Goal: Transaction & Acquisition: Download file/media

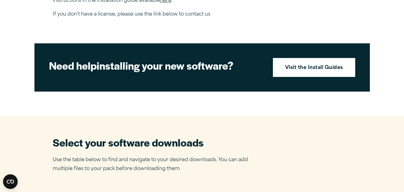
scroll to position [258, 0]
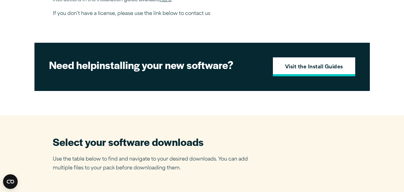
click at [305, 71] on strong "Visit the Install Guides" at bounding box center [314, 67] width 58 height 8
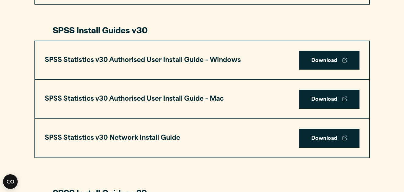
scroll to position [433, 0]
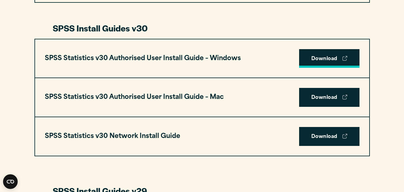
click at [322, 56] on link "Download" at bounding box center [329, 58] width 60 height 19
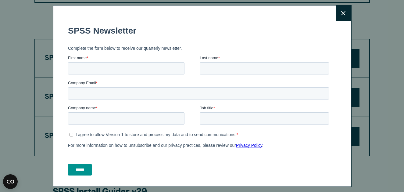
click at [343, 16] on button "Close" at bounding box center [343, 12] width 15 height 15
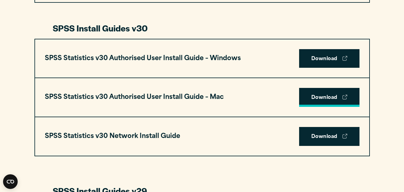
click at [323, 93] on link "Download" at bounding box center [329, 97] width 60 height 19
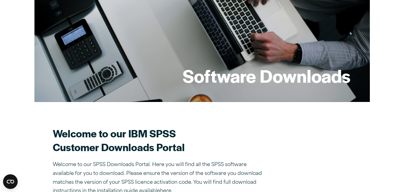
scroll to position [58, 0]
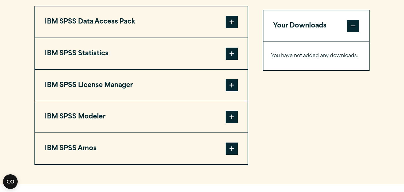
scroll to position [488, 0]
click at [231, 51] on span at bounding box center [232, 54] width 12 height 12
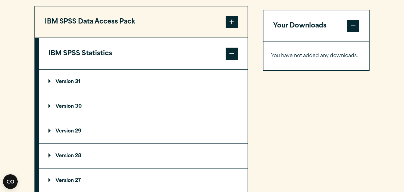
click at [76, 109] on p "Version 30" at bounding box center [65, 106] width 33 height 5
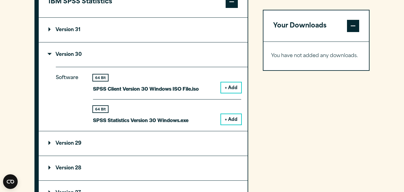
scroll to position [550, 0]
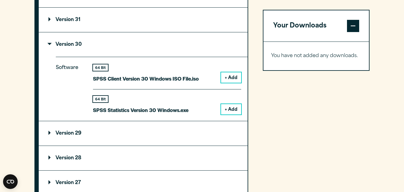
click at [231, 106] on button "+ Add" at bounding box center [231, 109] width 20 height 10
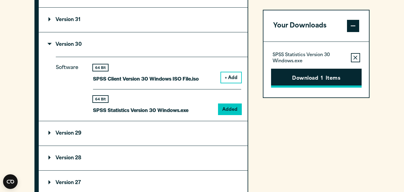
click at [312, 73] on button "Download 1 Items" at bounding box center [316, 78] width 91 height 19
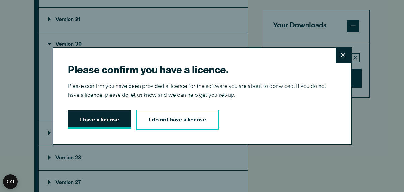
click at [127, 118] on button "I have a license" at bounding box center [99, 119] width 63 height 19
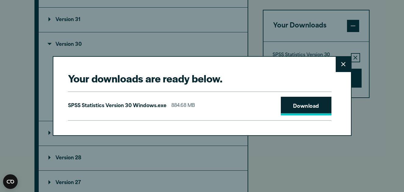
click at [300, 106] on link "Download" at bounding box center [306, 106] width 51 height 19
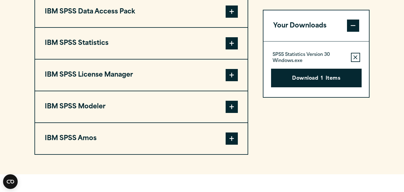
scroll to position [491, 0]
click at [353, 58] on button "Remove this item from your software download list" at bounding box center [355, 57] width 9 height 9
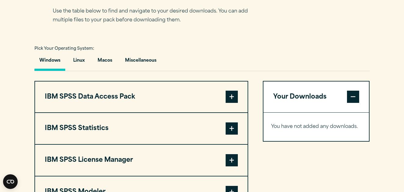
scroll to position [405, 0]
click at [105, 71] on button "Macos" at bounding box center [105, 62] width 24 height 17
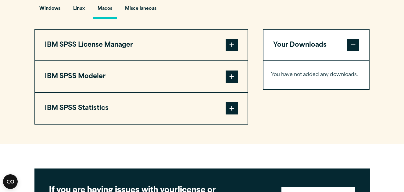
scroll to position [460, 0]
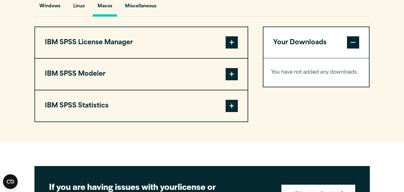
click at [227, 112] on span at bounding box center [232, 106] width 12 height 12
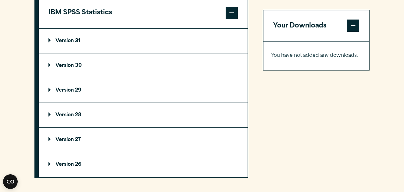
scroll to position [560, 0]
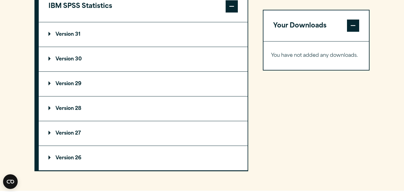
click at [97, 71] on summary "Version 30" at bounding box center [143, 59] width 209 height 24
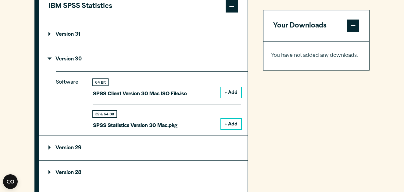
click at [229, 129] on button "+ Add" at bounding box center [231, 124] width 20 height 10
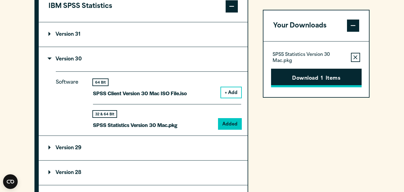
click at [292, 84] on button "Download 1 Items" at bounding box center [316, 78] width 91 height 19
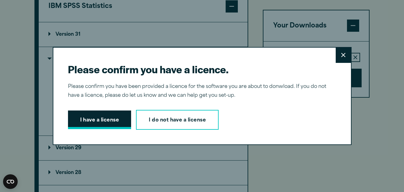
click at [98, 123] on button "I have a license" at bounding box center [99, 119] width 63 height 19
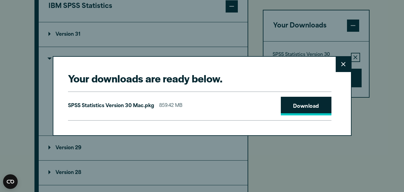
click at [286, 103] on link "Download" at bounding box center [306, 106] width 51 height 19
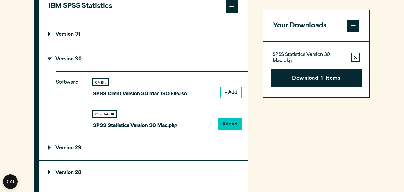
click at [307, 140] on div "Your downloads are ready below. Close SPSS Statistics Version 30 Mac.pkg 859.42…" at bounding box center [202, 96] width 404 height 192
